Goal: Information Seeking & Learning: Check status

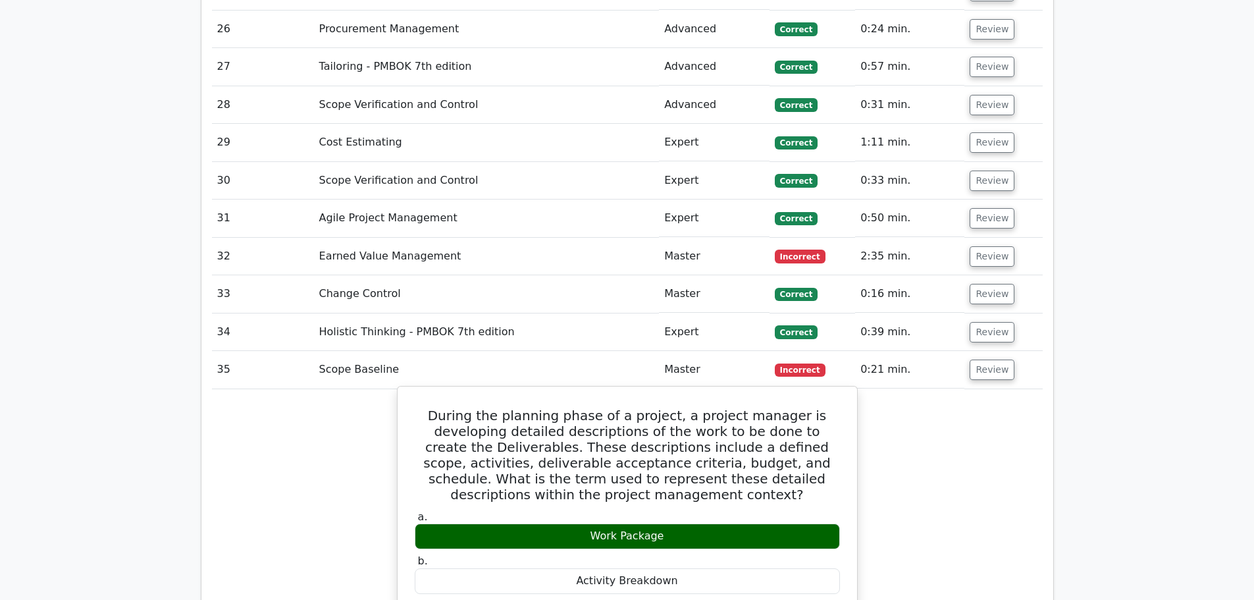
scroll to position [3291, 0]
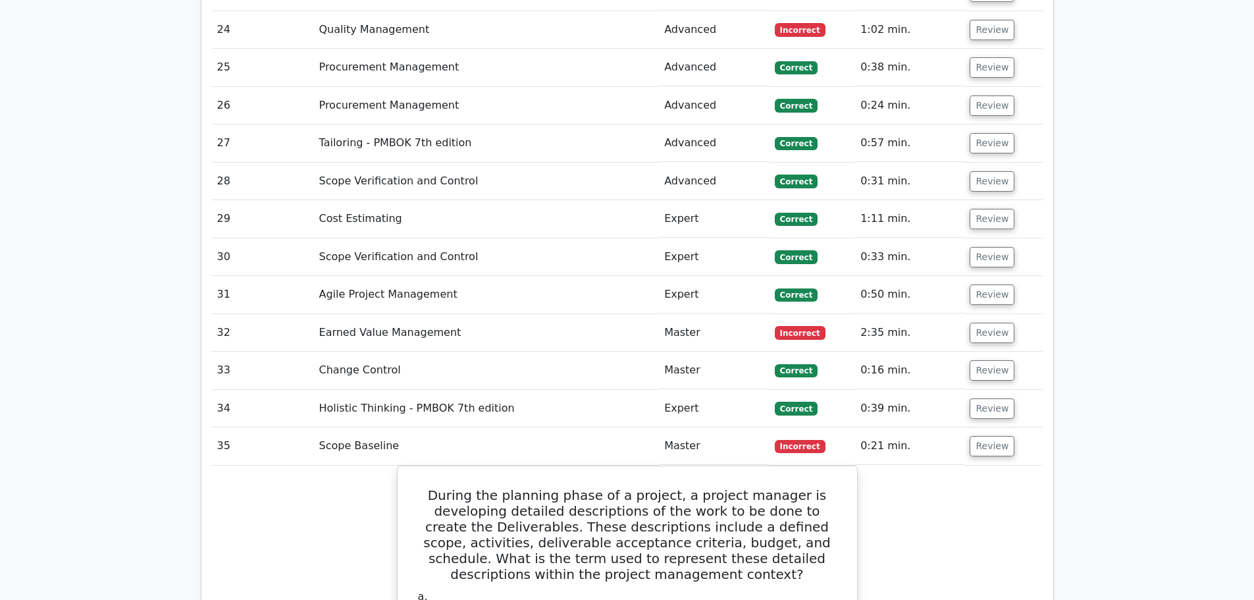
click at [772, 314] on td "Incorrect" at bounding box center [812, 333] width 86 height 38
click at [981, 322] on button "Review" at bounding box center [991, 332] width 45 height 20
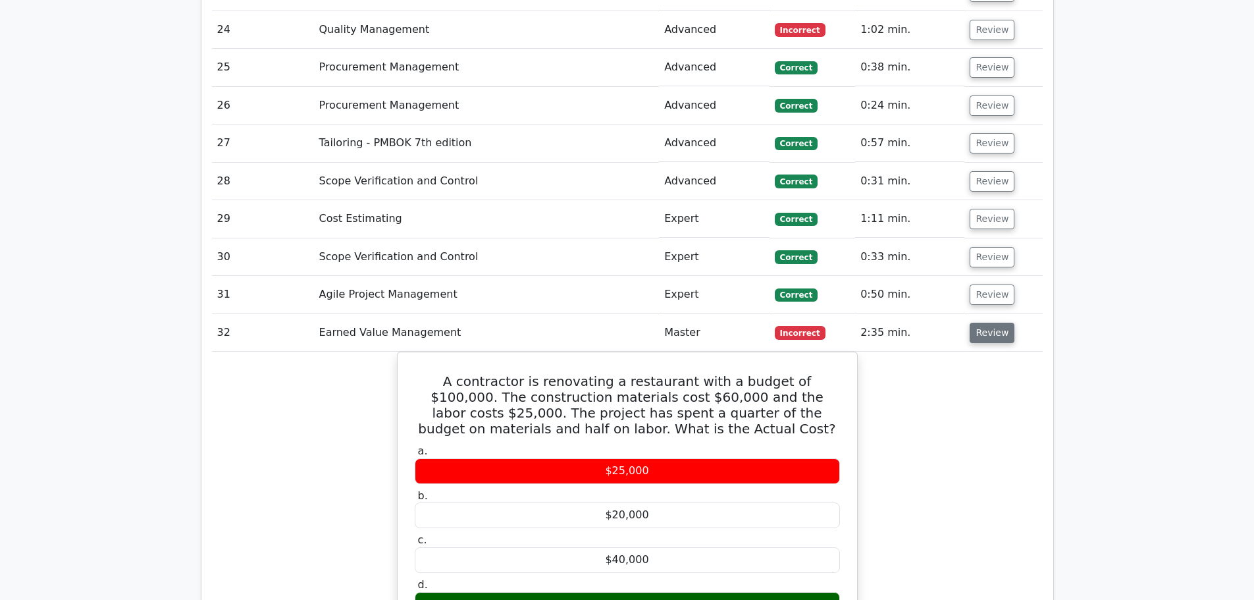
click at [991, 322] on button "Review" at bounding box center [991, 332] width 45 height 20
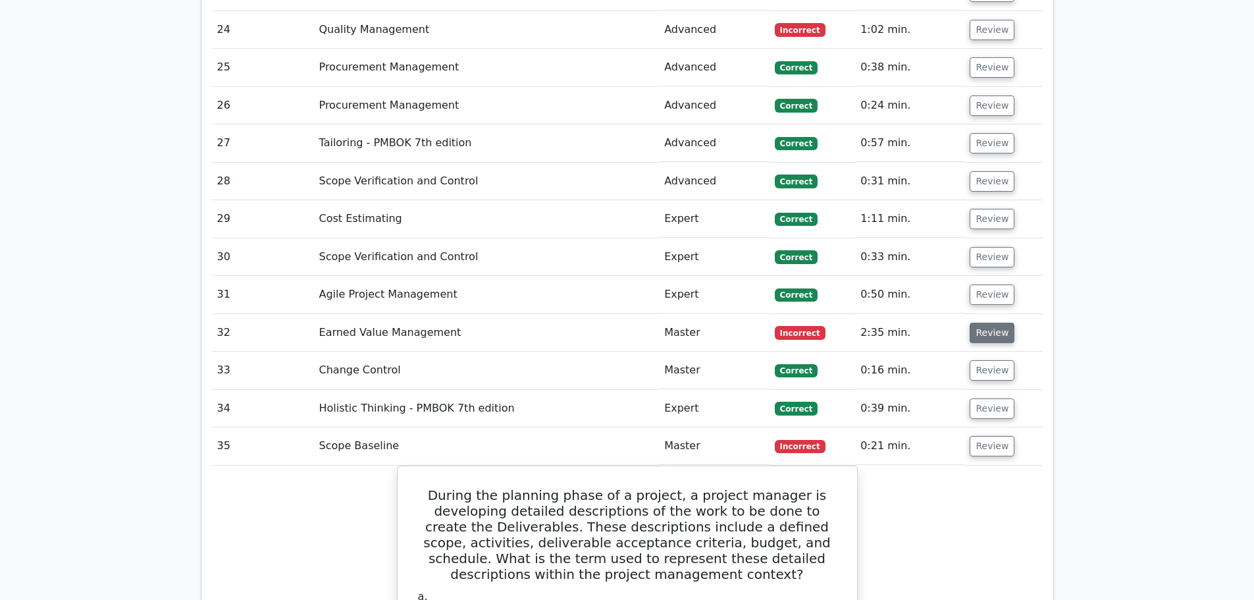
click at [991, 322] on button "Review" at bounding box center [991, 332] width 45 height 20
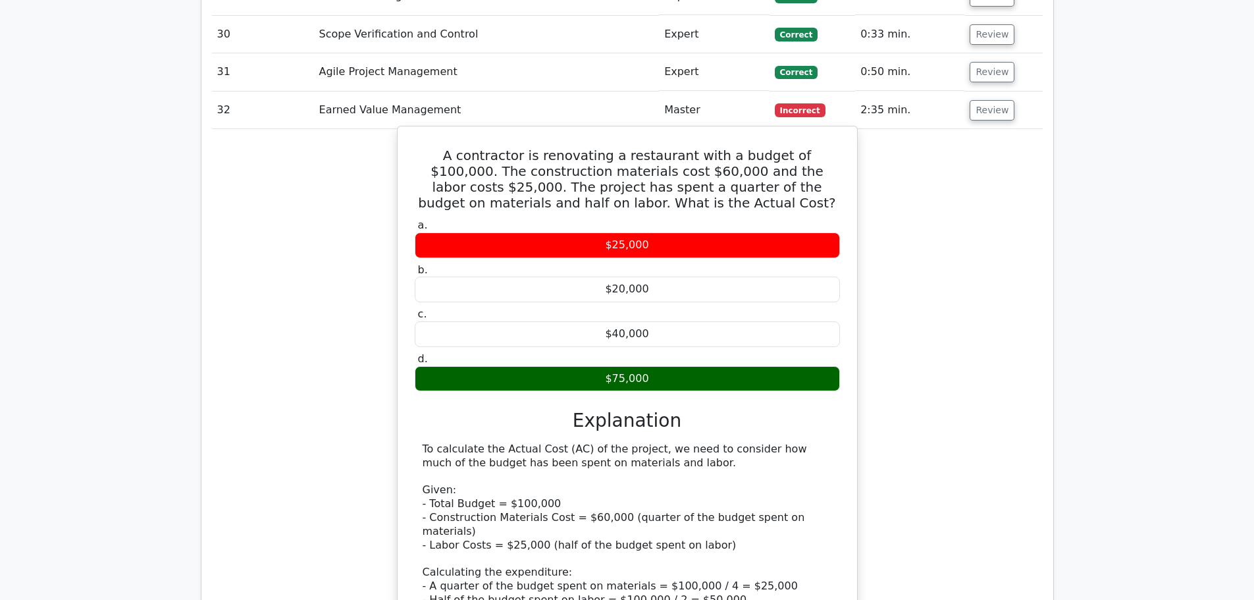
scroll to position [3620, 0]
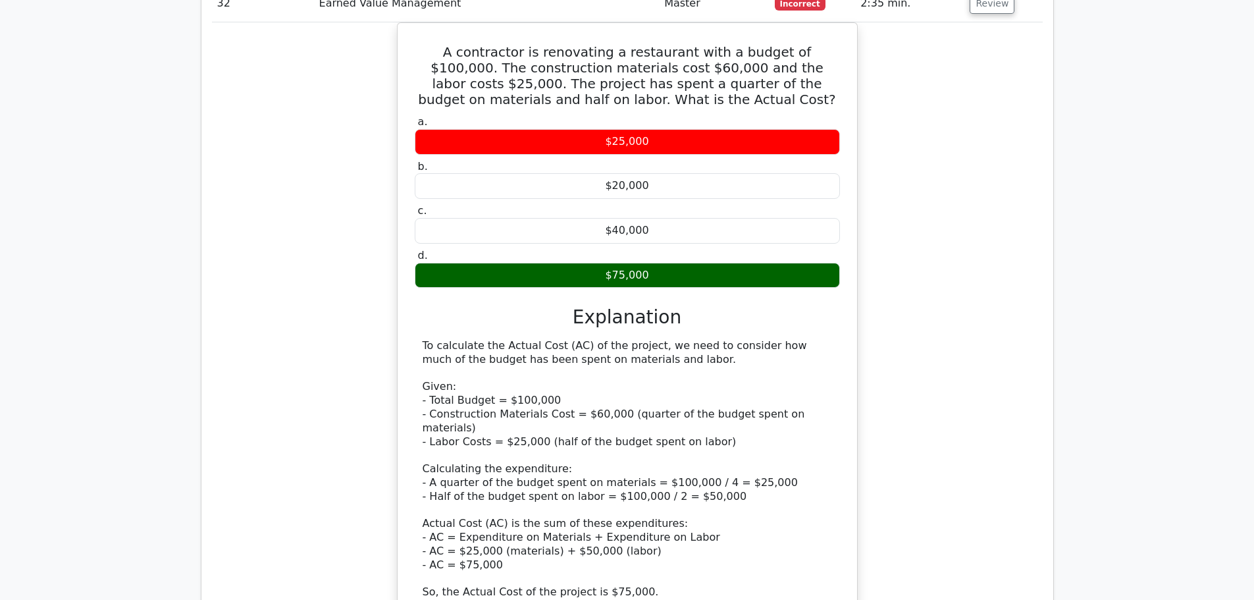
click at [394, 355] on div "A contractor is renovating a restaurant with a budget of $100,000. The construc…" at bounding box center [627, 352] width 831 height 661
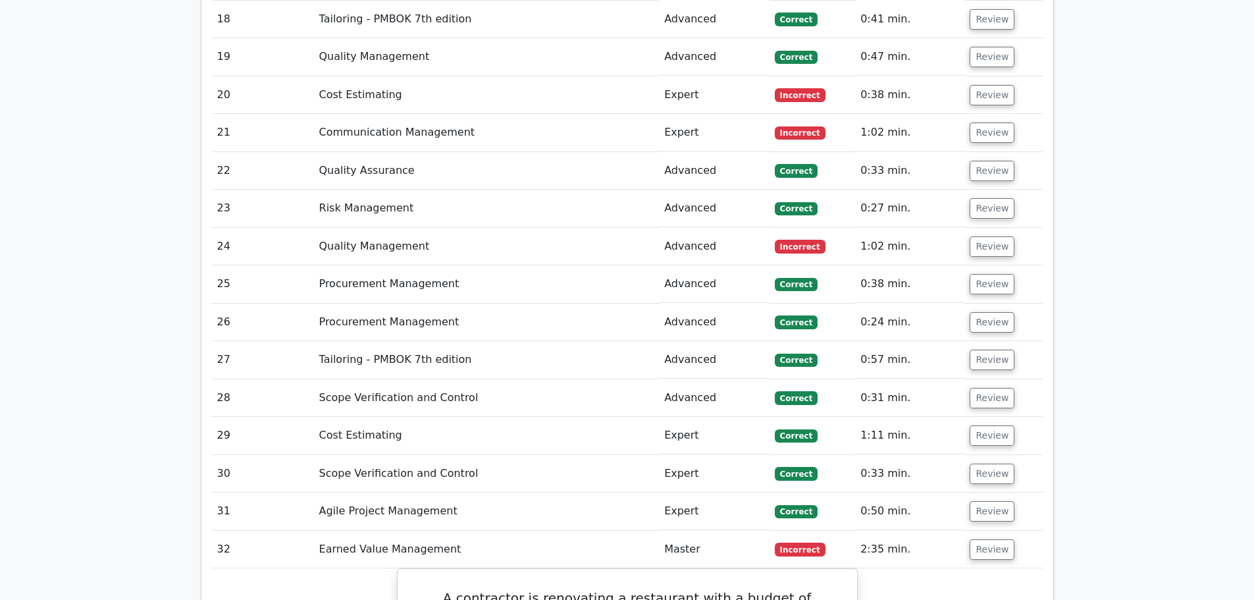
scroll to position [2962, 0]
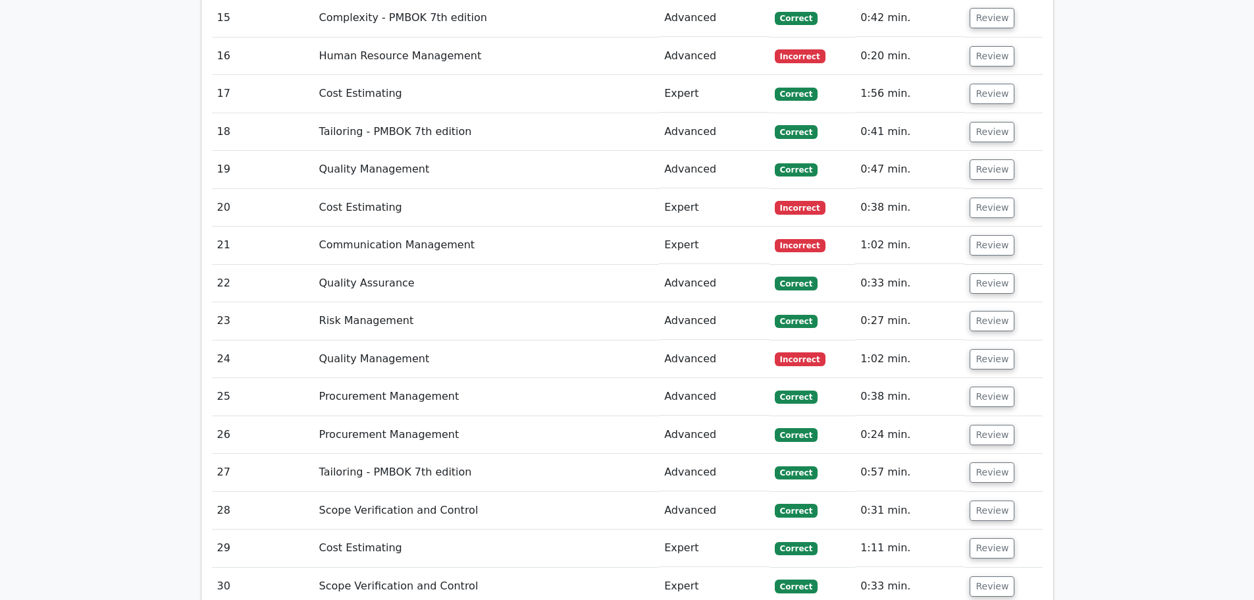
click at [811, 340] on td "Incorrect" at bounding box center [812, 359] width 86 height 38
click at [988, 349] on button "Review" at bounding box center [991, 359] width 45 height 20
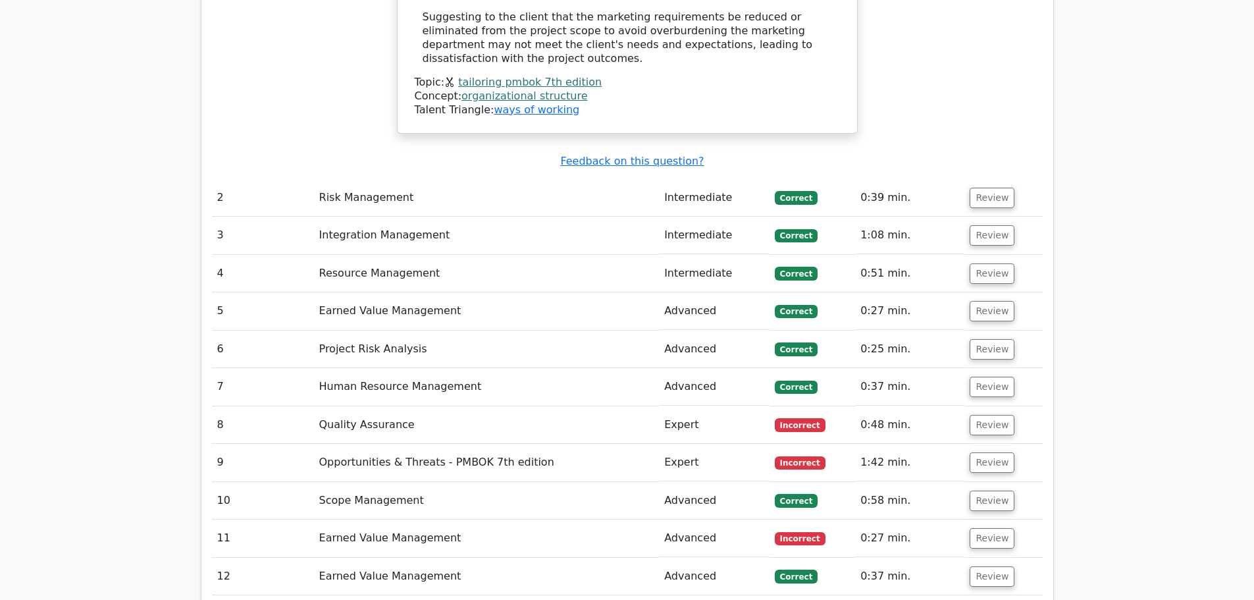
scroll to position [2369, 0]
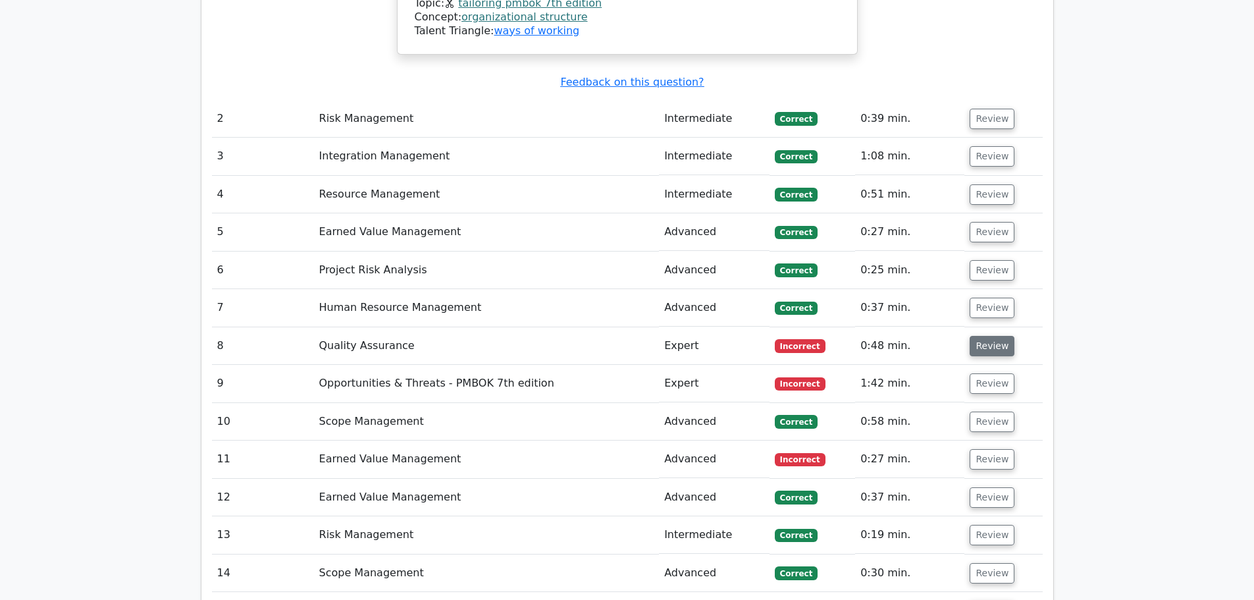
click at [990, 336] on button "Review" at bounding box center [991, 346] width 45 height 20
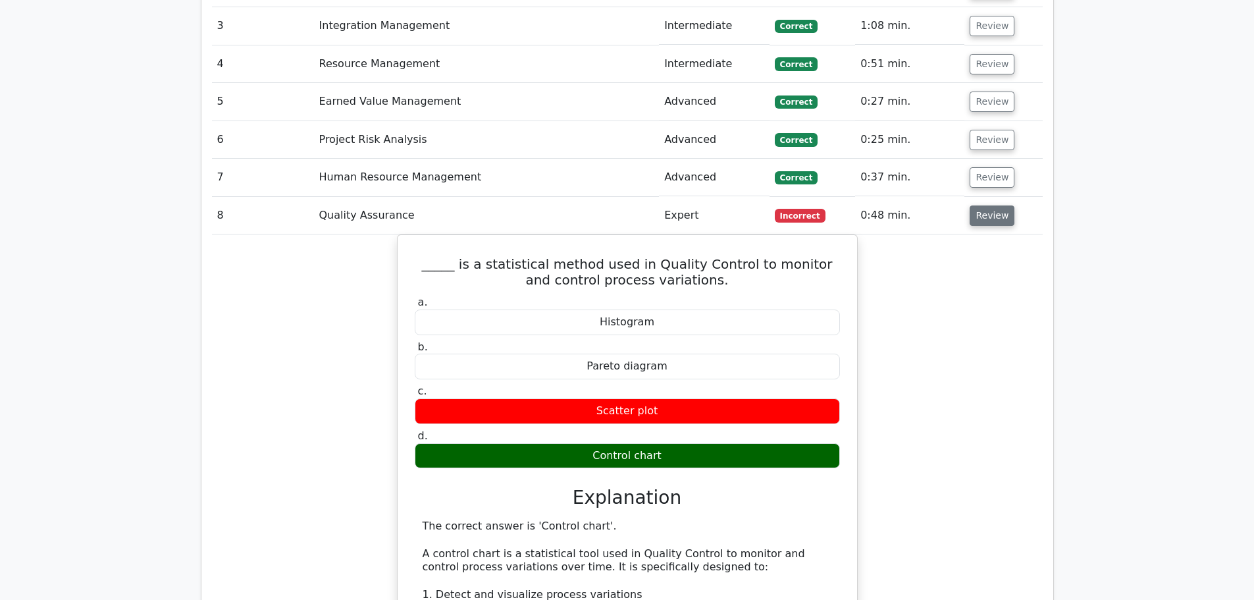
scroll to position [2501, 0]
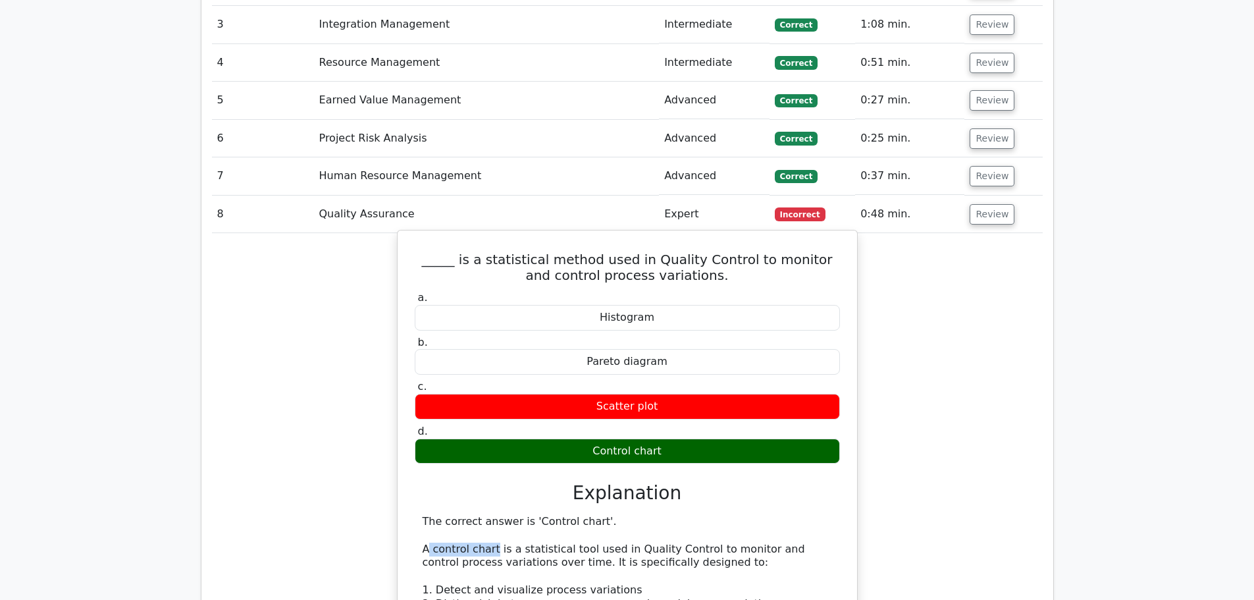
drag, startPoint x: 426, startPoint y: 429, endPoint x: 492, endPoint y: 436, distance: 66.1
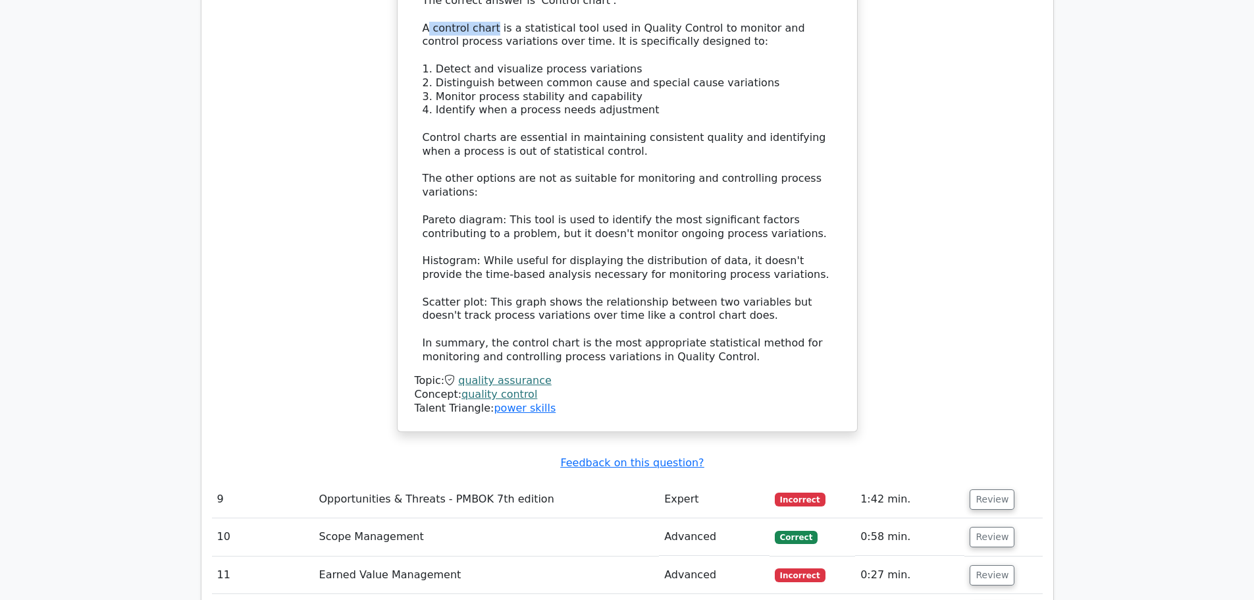
scroll to position [3028, 0]
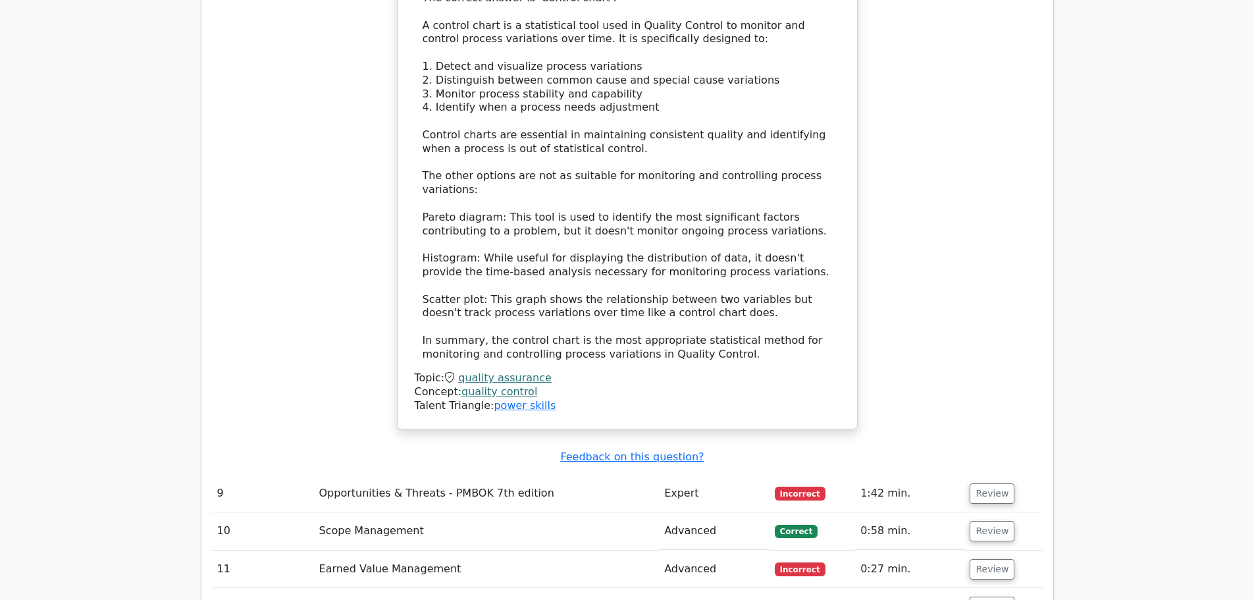
click at [462, 475] on td "Opportunities & Threats - PMBOK 7th edition" at bounding box center [487, 494] width 346 height 38
click at [987, 483] on button "Review" at bounding box center [991, 493] width 45 height 20
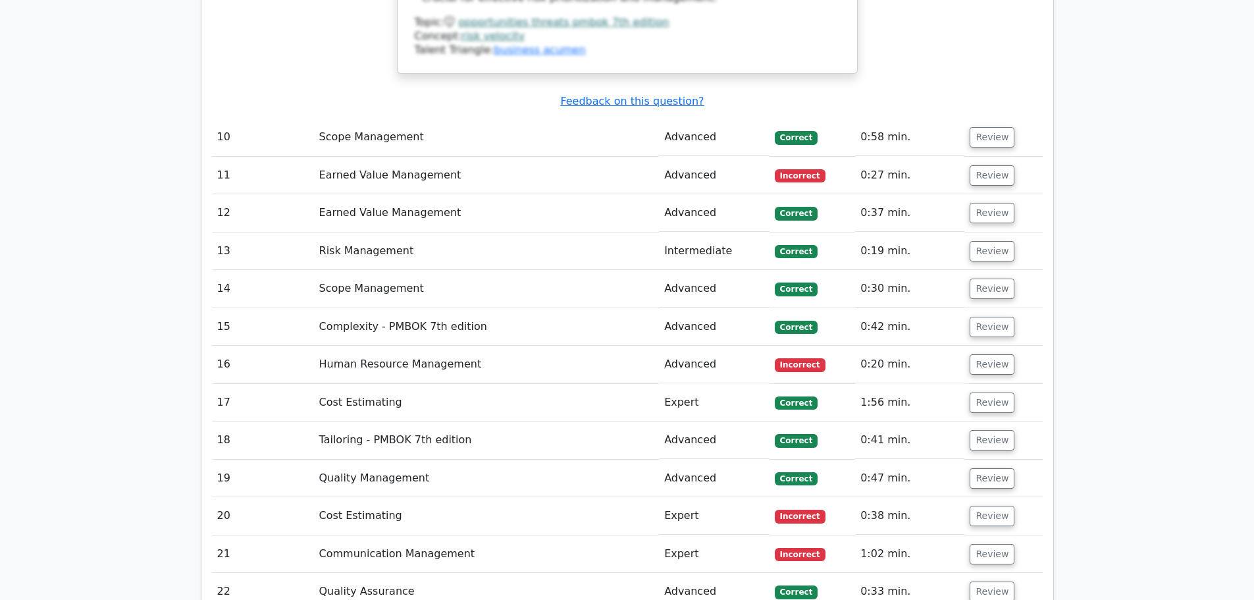
scroll to position [4278, 0]
